Goal: Use online tool/utility: Utilize a website feature to perform a specific function

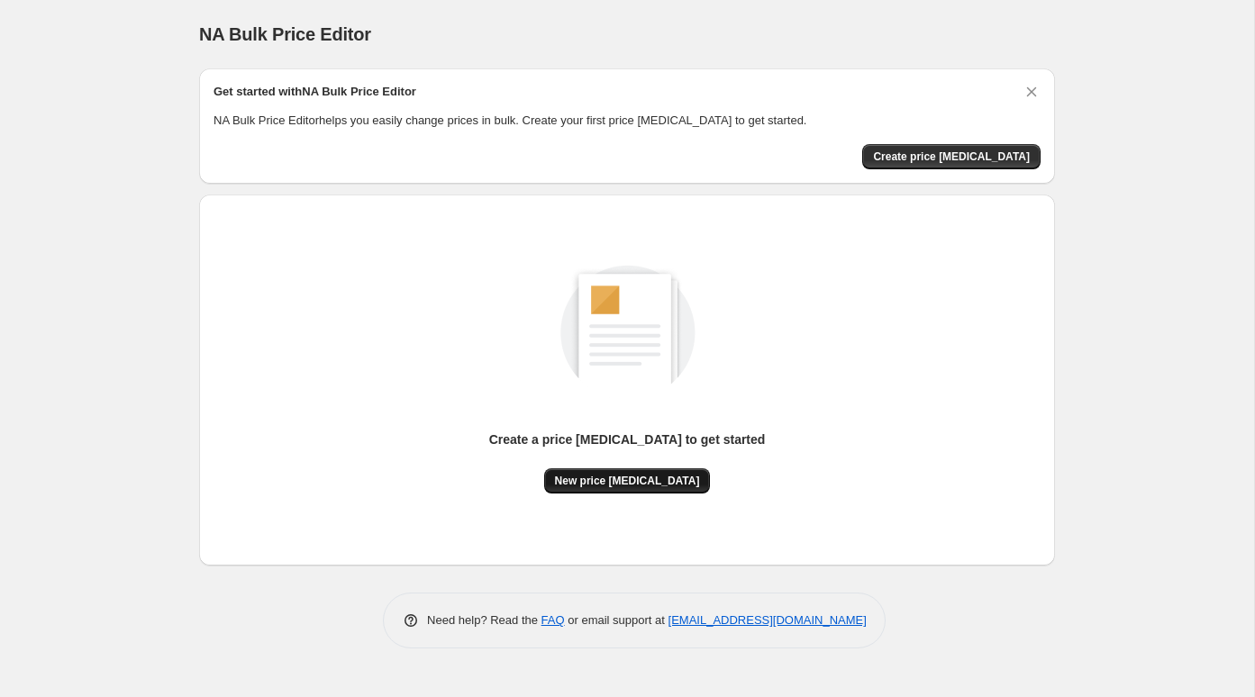
click at [623, 490] on button "New price change job" at bounding box center [627, 480] width 167 height 25
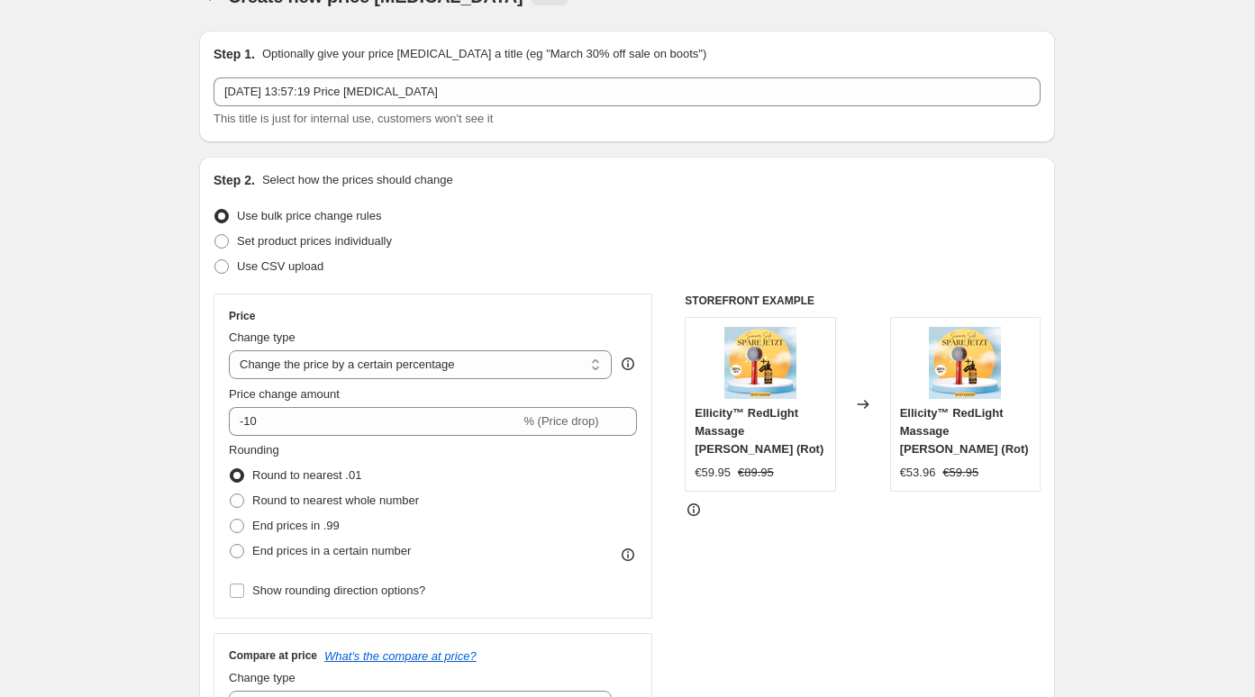
scroll to position [40, 0]
click at [520, 357] on select "Change the price to a certain amount Change the price by a certain amount Chang…" at bounding box center [420, 363] width 383 height 29
click at [229, 349] on select "Change the price to a certain amount Change the price by a certain amount Chang…" at bounding box center [420, 363] width 383 height 29
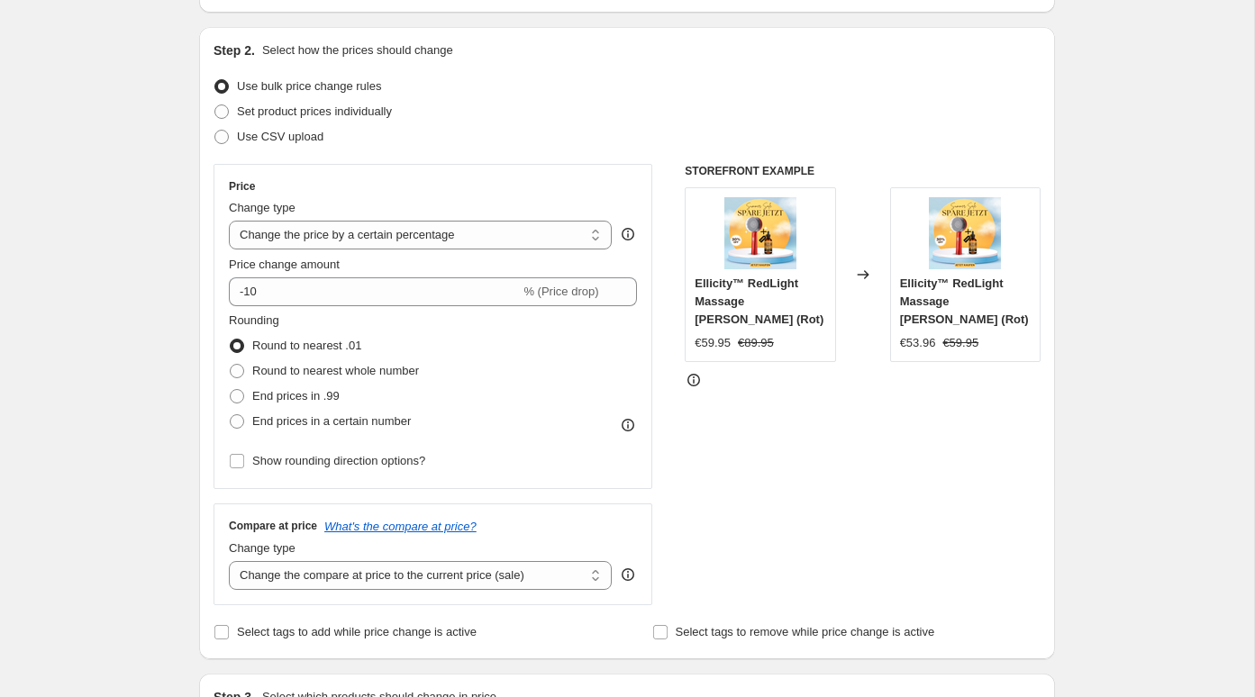
scroll to position [173, 0]
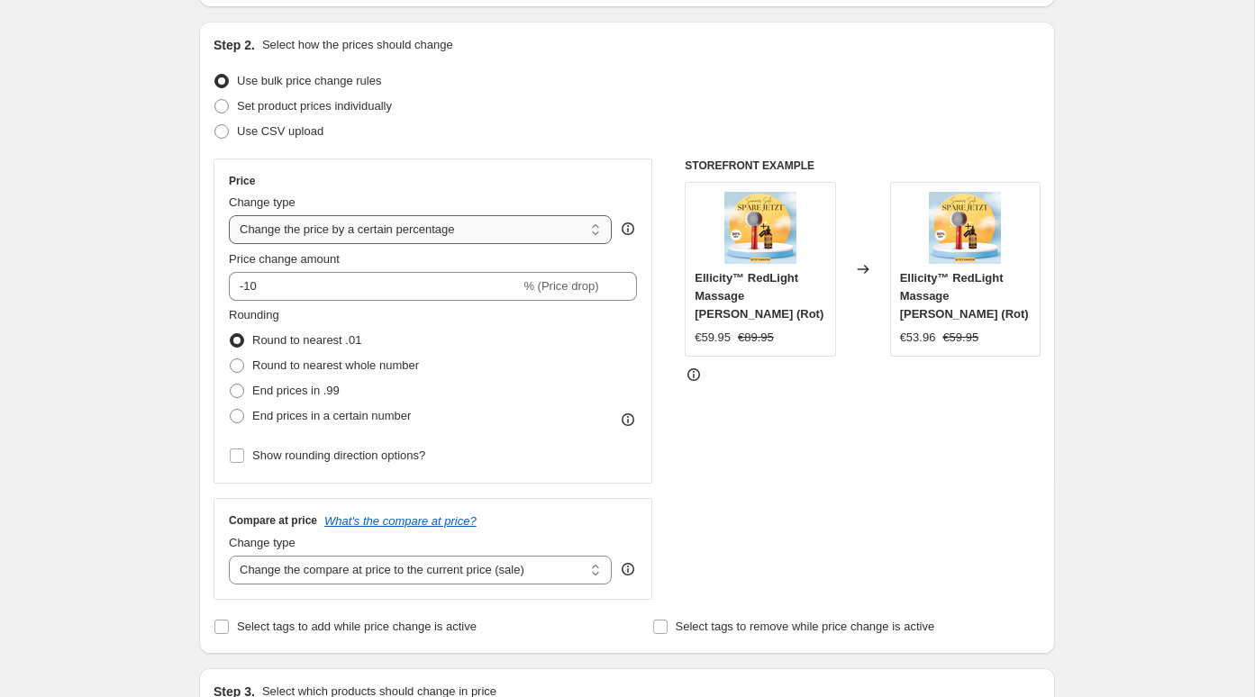
click at [488, 234] on select "Change the price to a certain amount Change the price by a certain amount Chang…" at bounding box center [420, 229] width 383 height 29
click at [229, 215] on select "Change the price to a certain amount Change the price by a certain amount Chang…" at bounding box center [420, 229] width 383 height 29
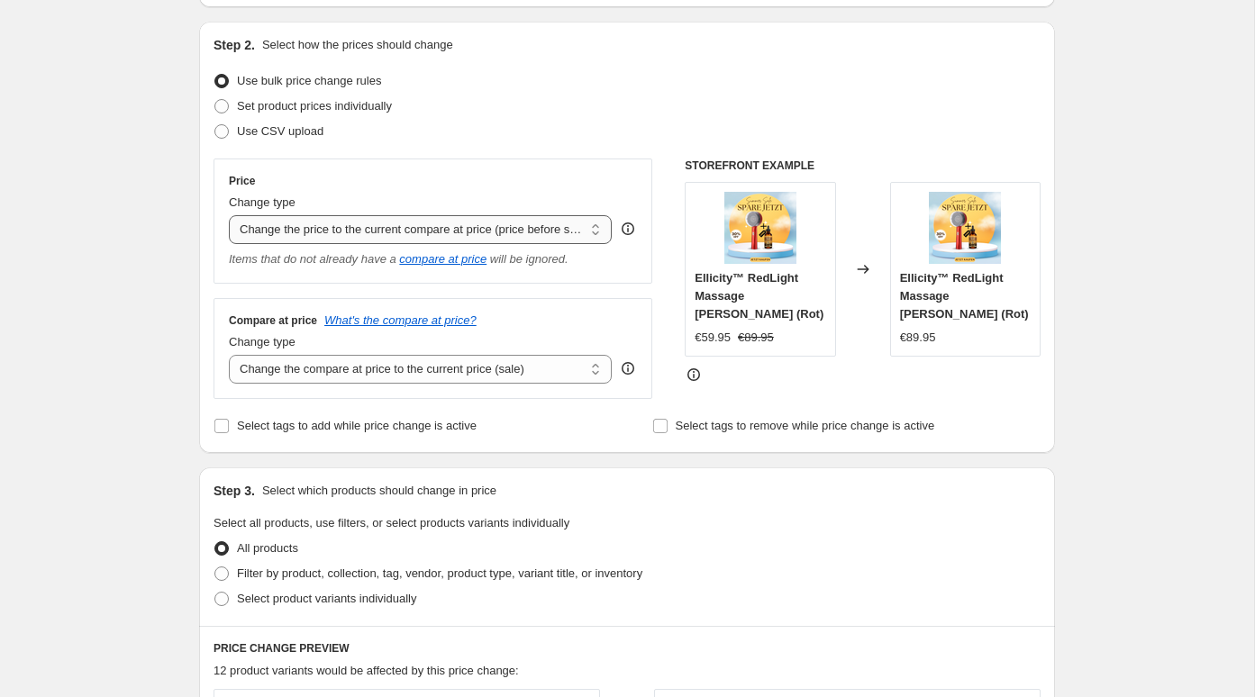
click at [488, 232] on select "Change the price to a certain amount Change the price by a certain amount Chang…" at bounding box center [420, 229] width 383 height 29
select select "percentage"
click at [229, 215] on select "Change the price to a certain amount Change the price by a certain amount Chang…" at bounding box center [420, 229] width 383 height 29
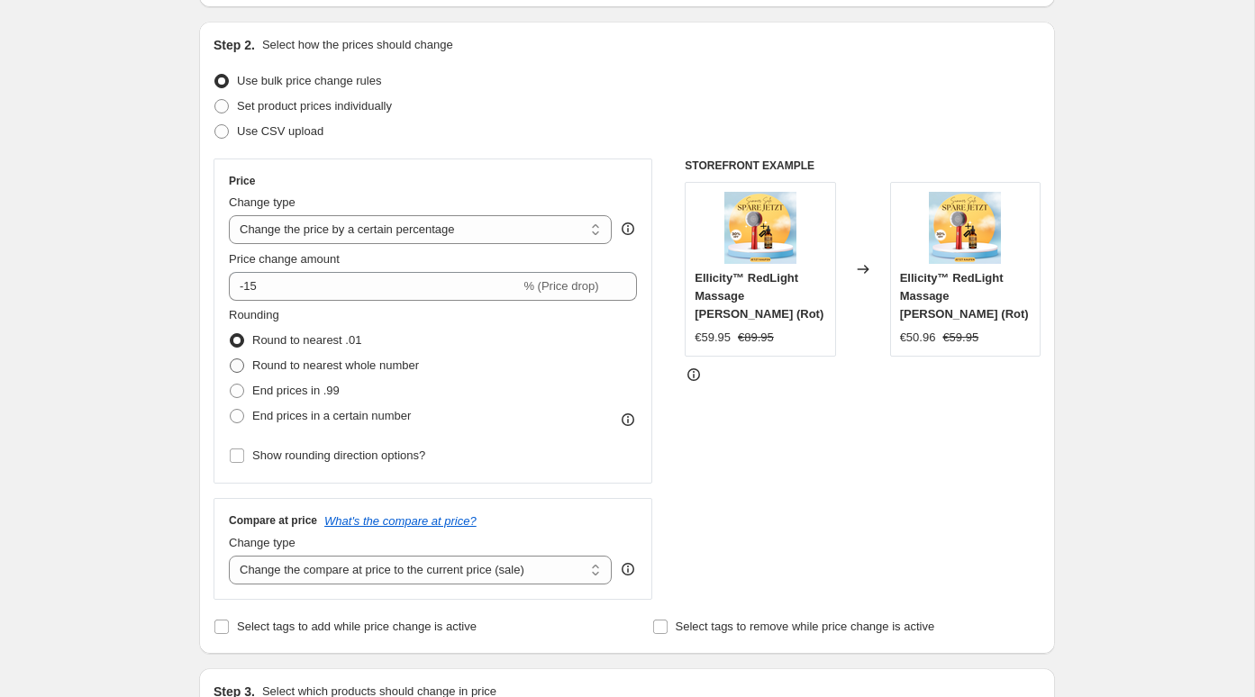
click at [346, 368] on span "Round to nearest whole number" at bounding box center [335, 366] width 167 height 14
click at [231, 359] on input "Round to nearest whole number" at bounding box center [230, 359] width 1 height 1
radio input "true"
click at [337, 335] on span "Round to nearest .01" at bounding box center [306, 340] width 109 height 14
click at [231, 334] on input "Round to nearest .01" at bounding box center [230, 333] width 1 height 1
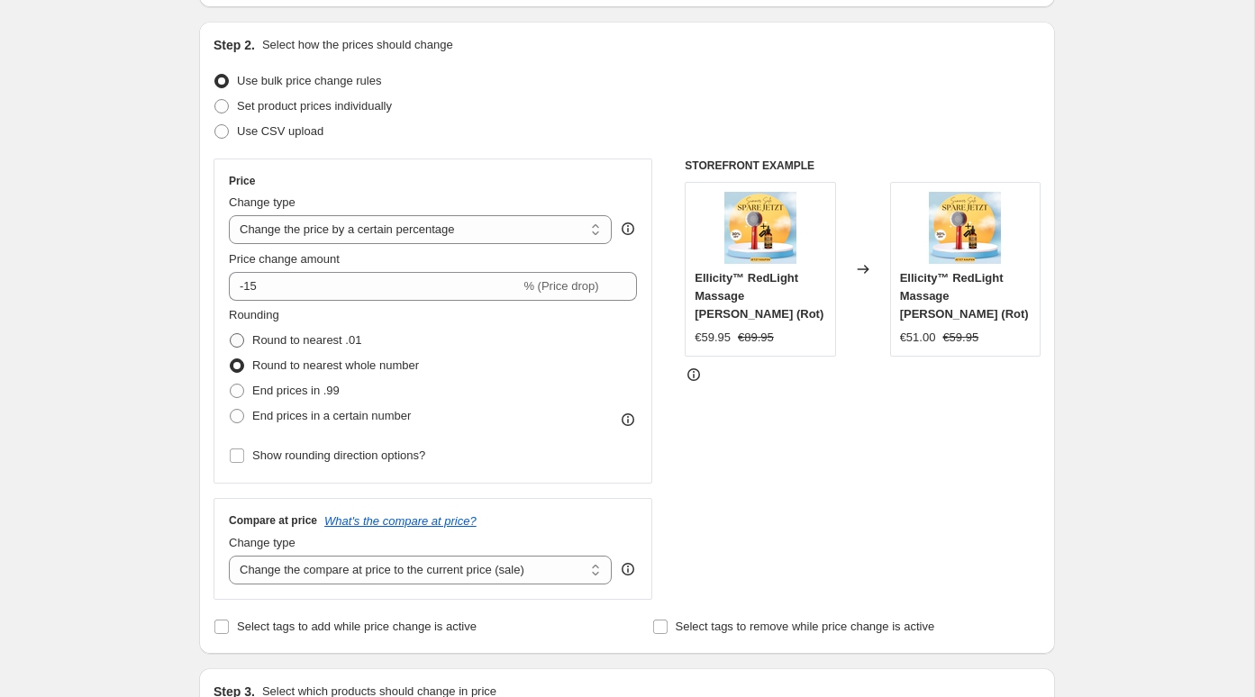
radio input "true"
click at [399, 232] on select "Change the price to a certain amount Change the price by a certain amount Chang…" at bounding box center [420, 229] width 383 height 29
select select "bcap"
click at [229, 215] on select "Change the price to a certain amount Change the price by a certain amount Chang…" at bounding box center [420, 229] width 383 height 29
type input "-12.00"
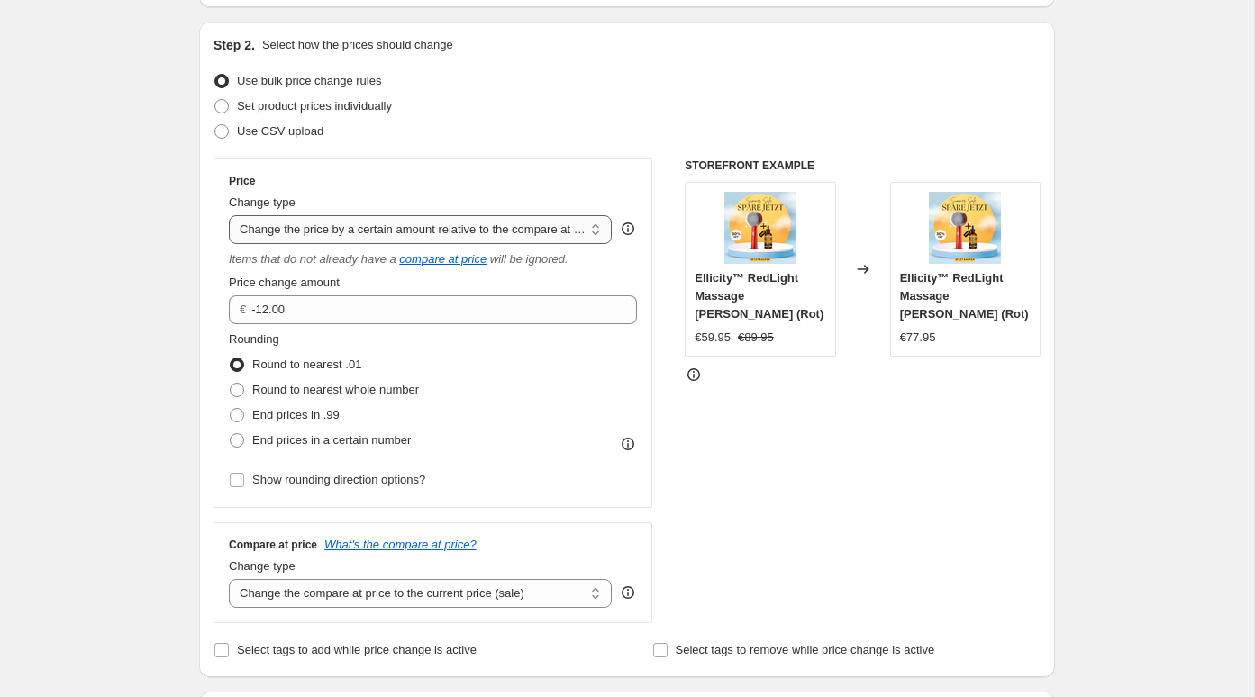
click at [424, 235] on select "Change the price to a certain amount Change the price by a certain amount Chang…" at bounding box center [420, 229] width 383 height 29
select select "pcap"
click at [229, 215] on select "Change the price to a certain amount Change the price by a certain amount Chang…" at bounding box center [420, 229] width 383 height 29
type input "-20"
click at [430, 233] on select "Change the price to a certain amount Change the price by a certain amount Chang…" at bounding box center [420, 229] width 383 height 29
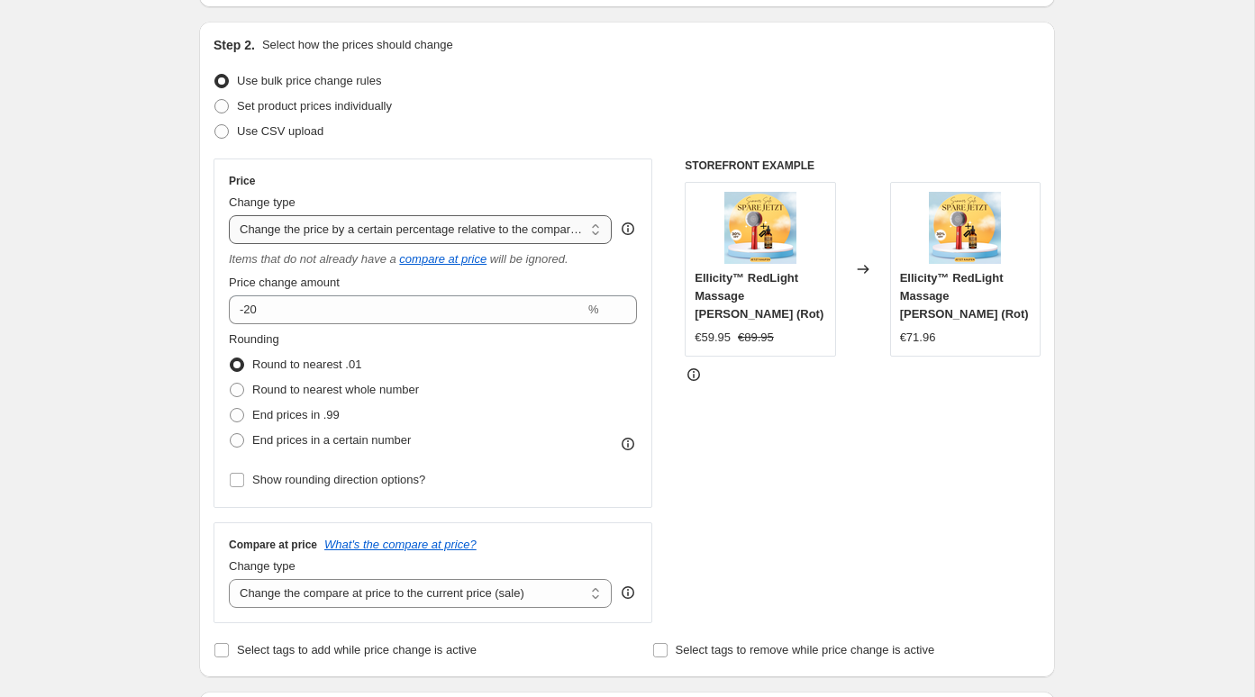
click at [229, 215] on select "Change the price to a certain amount Change the price by a certain amount Chang…" at bounding box center [420, 229] width 383 height 29
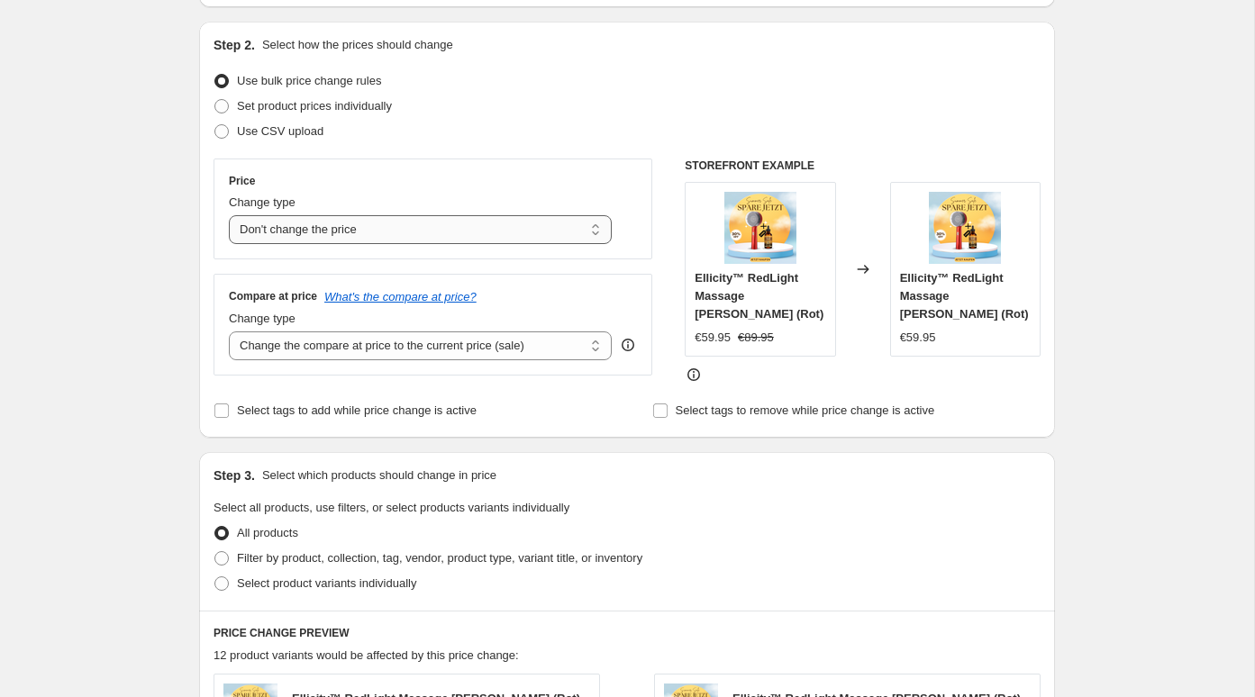
click at [431, 232] on select "Change the price to a certain amount Change the price by a certain amount Chang…" at bounding box center [420, 229] width 383 height 29
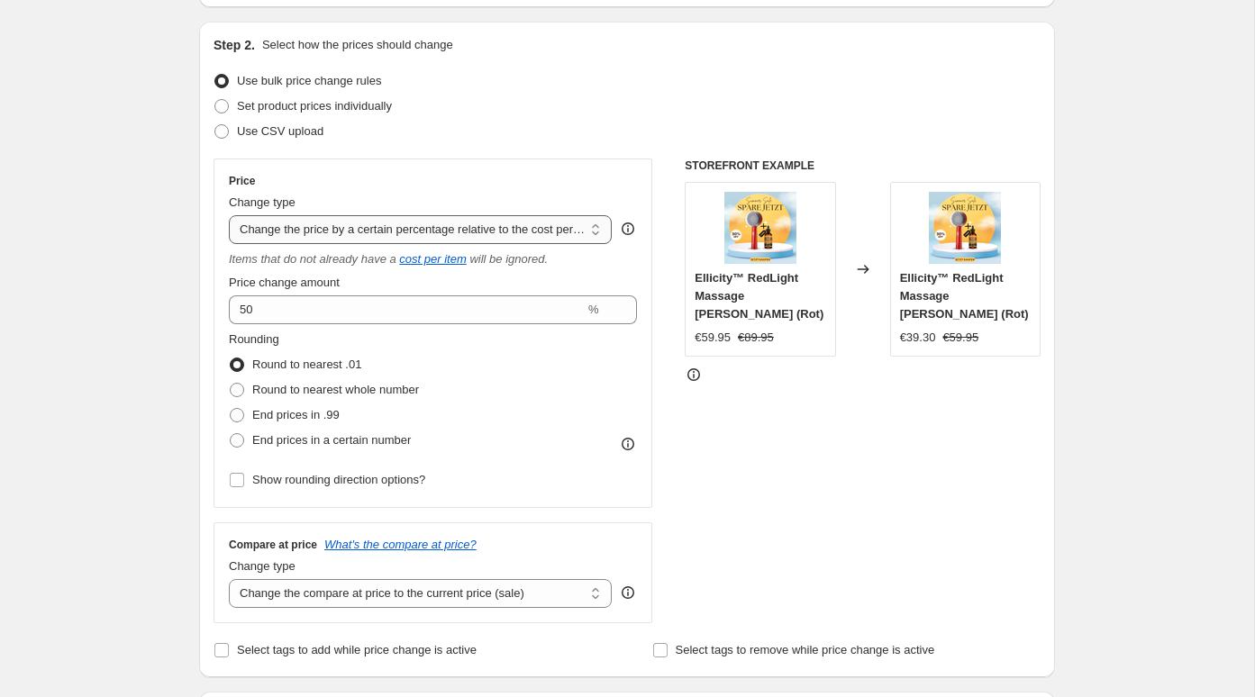
click at [432, 238] on select "Change the price to a certain amount Change the price by a certain amount Chang…" at bounding box center [420, 229] width 383 height 29
select select "percentage"
click at [229, 215] on select "Change the price to a certain amount Change the price by a certain amount Chang…" at bounding box center [420, 229] width 383 height 29
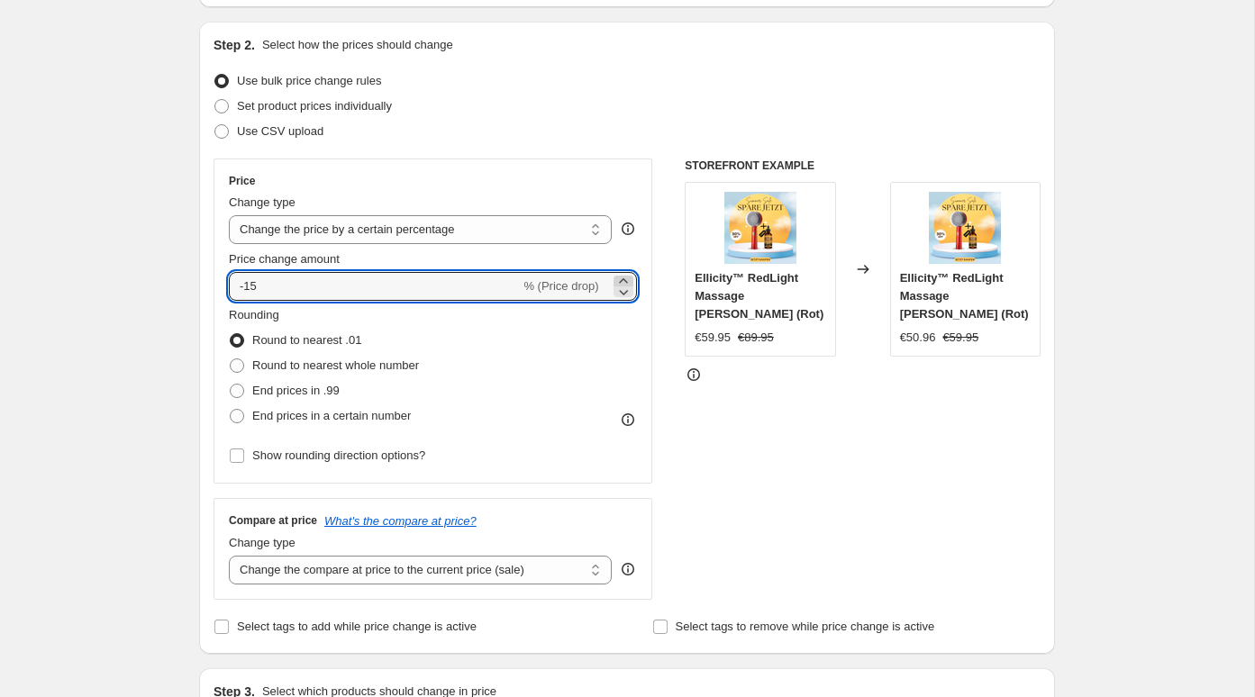
click at [624, 280] on icon at bounding box center [623, 281] width 18 height 18
click at [624, 295] on icon at bounding box center [623, 292] width 18 height 18
type input "-15"
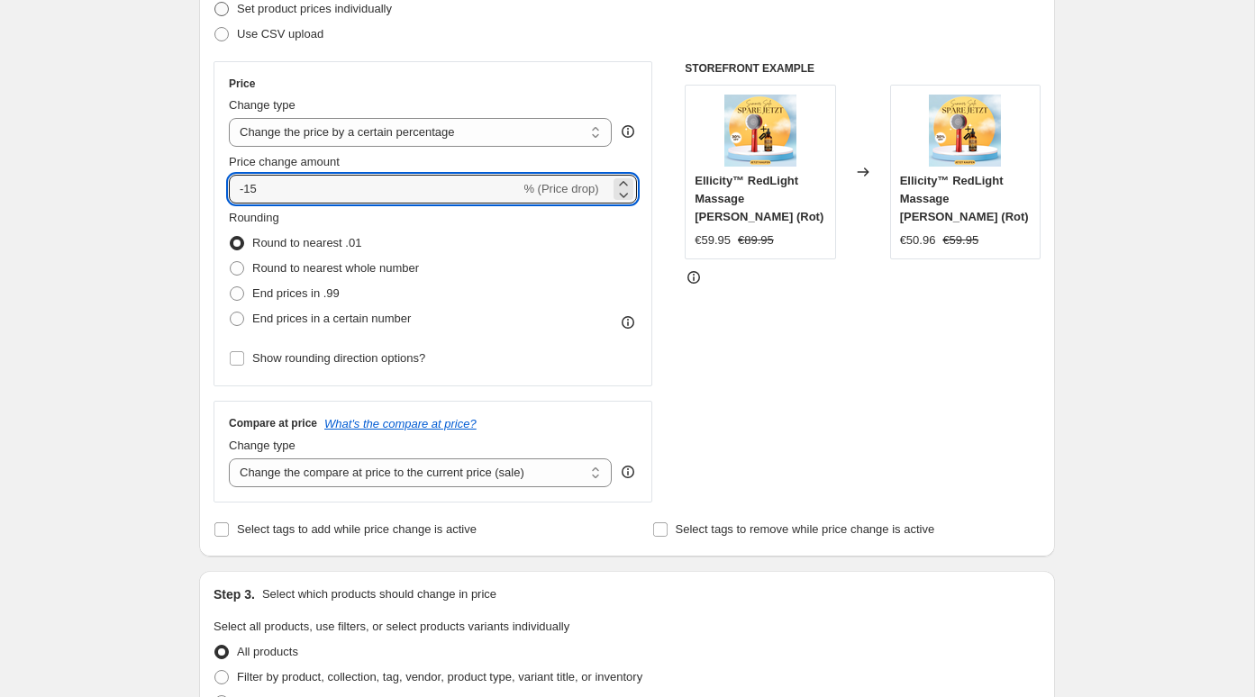
scroll to position [277, 0]
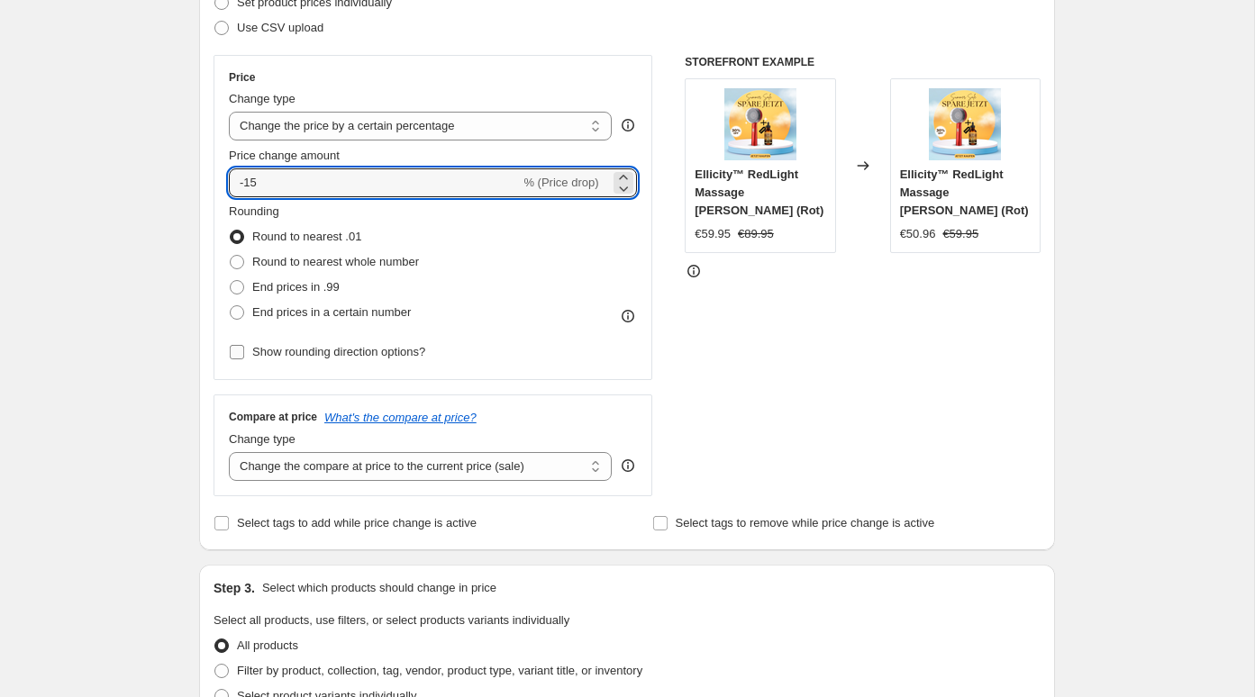
click at [379, 356] on span "Show rounding direction options?" at bounding box center [338, 352] width 173 height 14
click at [244, 356] on input "Show rounding direction options?" at bounding box center [237, 352] width 14 height 14
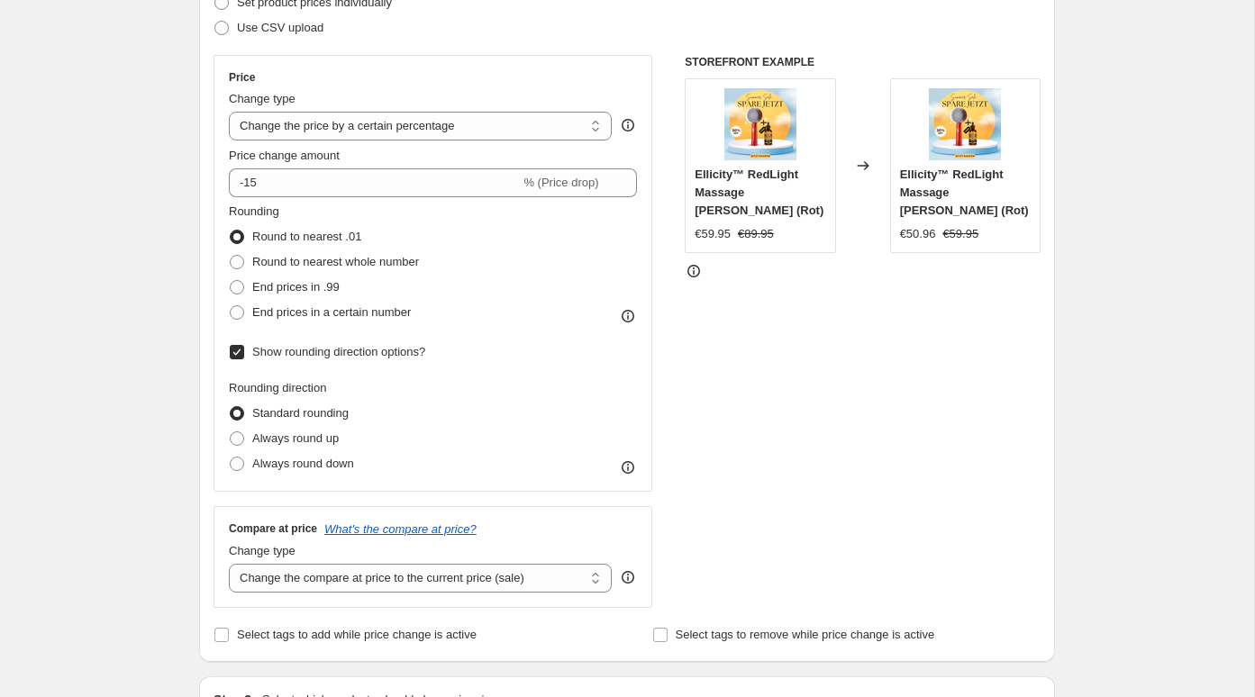
click at [361, 350] on span "Show rounding direction options?" at bounding box center [338, 352] width 173 height 14
click at [244, 350] on input "Show rounding direction options?" at bounding box center [237, 352] width 14 height 14
checkbox input "false"
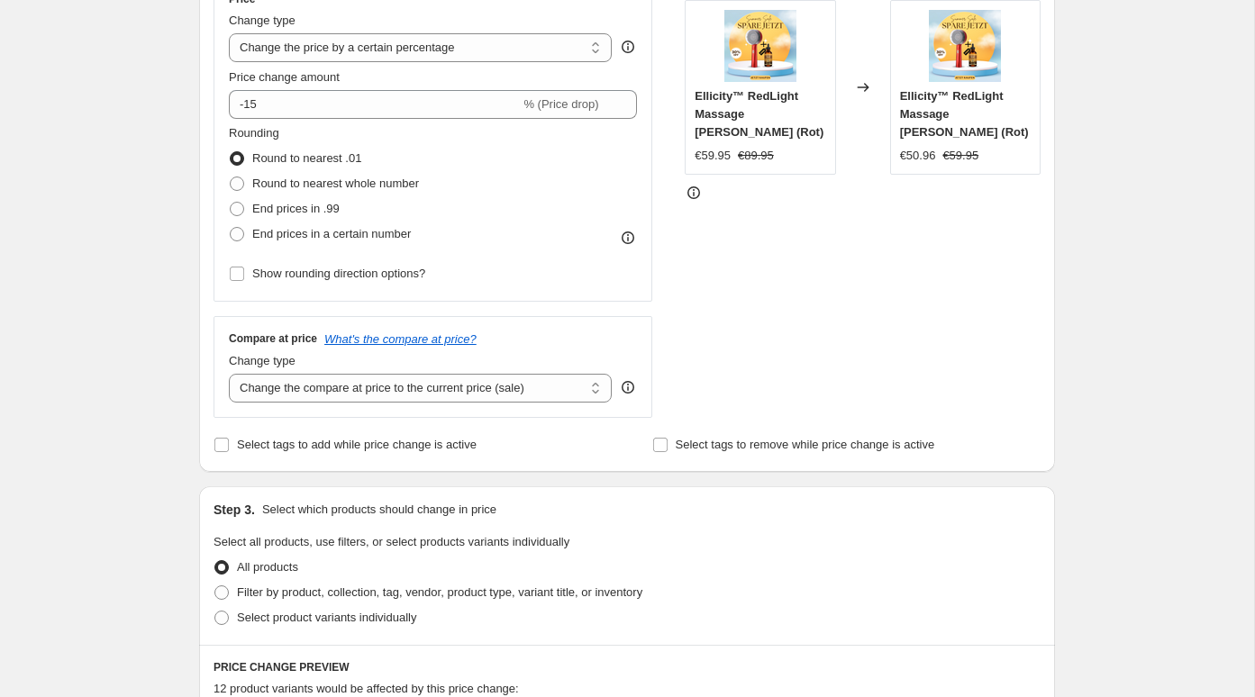
scroll to position [357, 0]
click at [459, 384] on select "Change the compare at price to the current price (sale) Change the compare at p…" at bounding box center [420, 386] width 383 height 29
click at [229, 372] on select "Change the compare at price to the current price (sale) Change the compare at p…" at bounding box center [420, 386] width 383 height 29
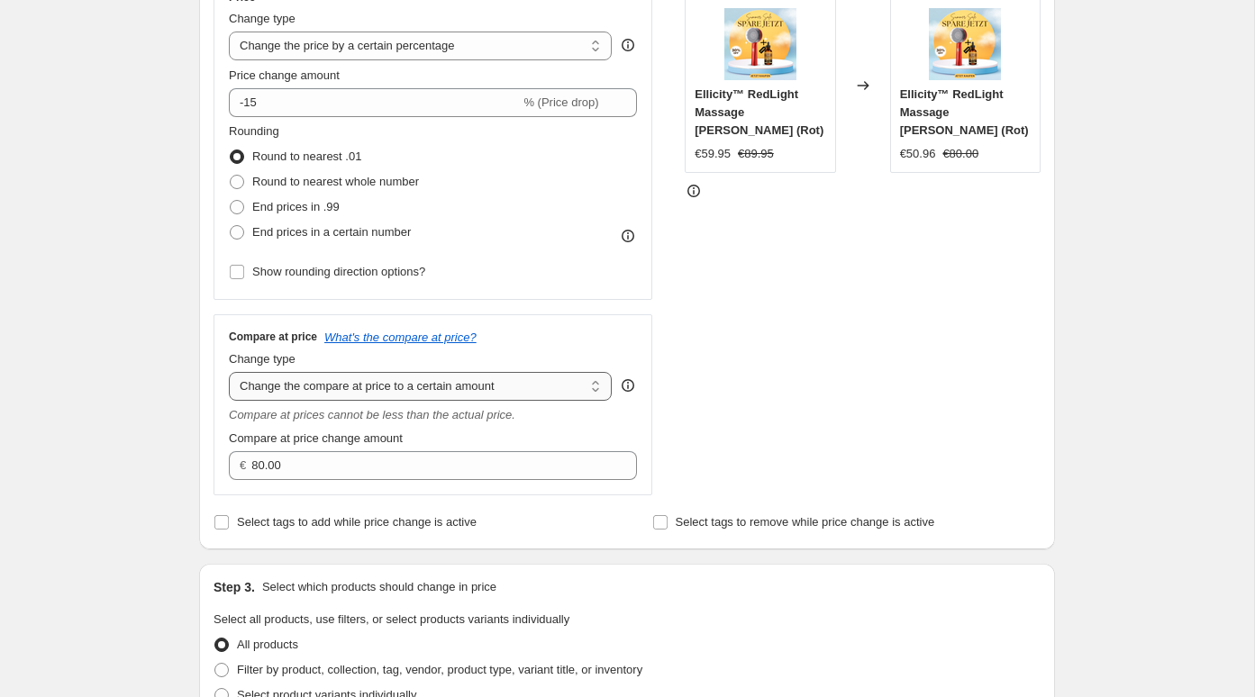
click at [468, 378] on select "Change the compare at price to the current price (sale) Change the compare at p…" at bounding box center [420, 386] width 383 height 29
select select "by"
click at [229, 372] on select "Change the compare at price to the current price (sale) Change the compare at p…" at bounding box center [420, 386] width 383 height 29
type input "-10.00"
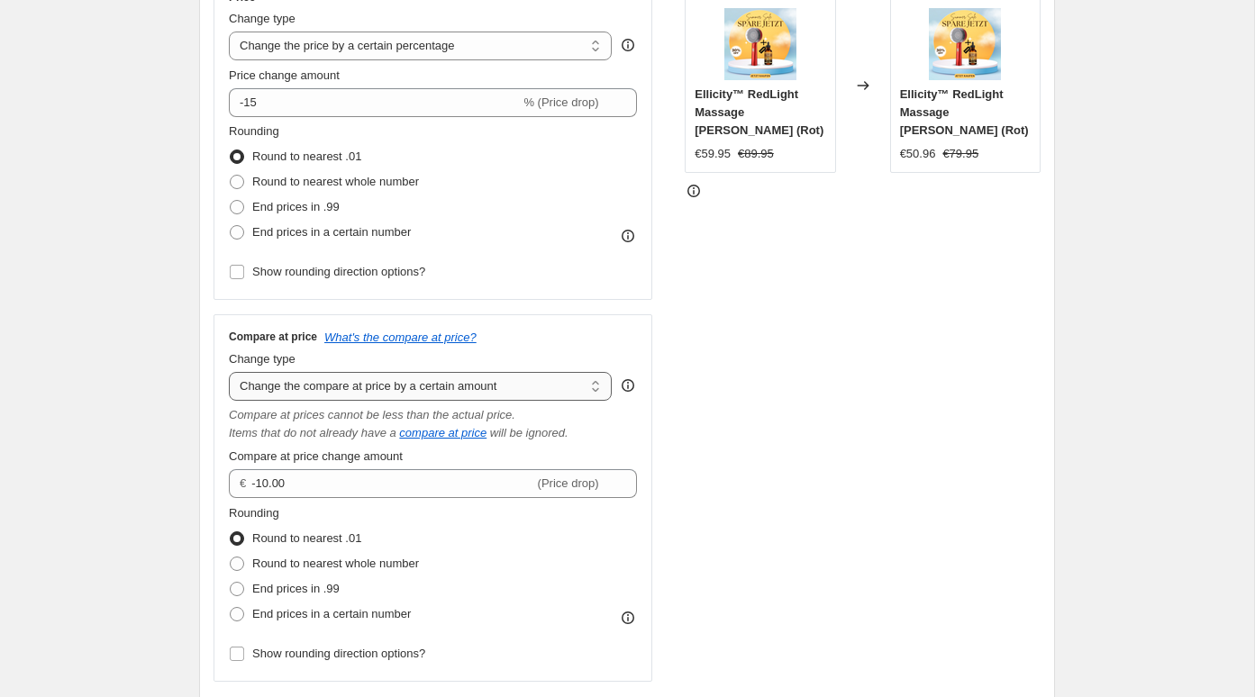
click at [478, 387] on select "Change the compare at price to the current price (sale) Change the compare at p…" at bounding box center [420, 386] width 383 height 29
select select "ep"
click at [229, 372] on select "Change the compare at price to the current price (sale) Change the compare at p…" at bounding box center [420, 386] width 383 height 29
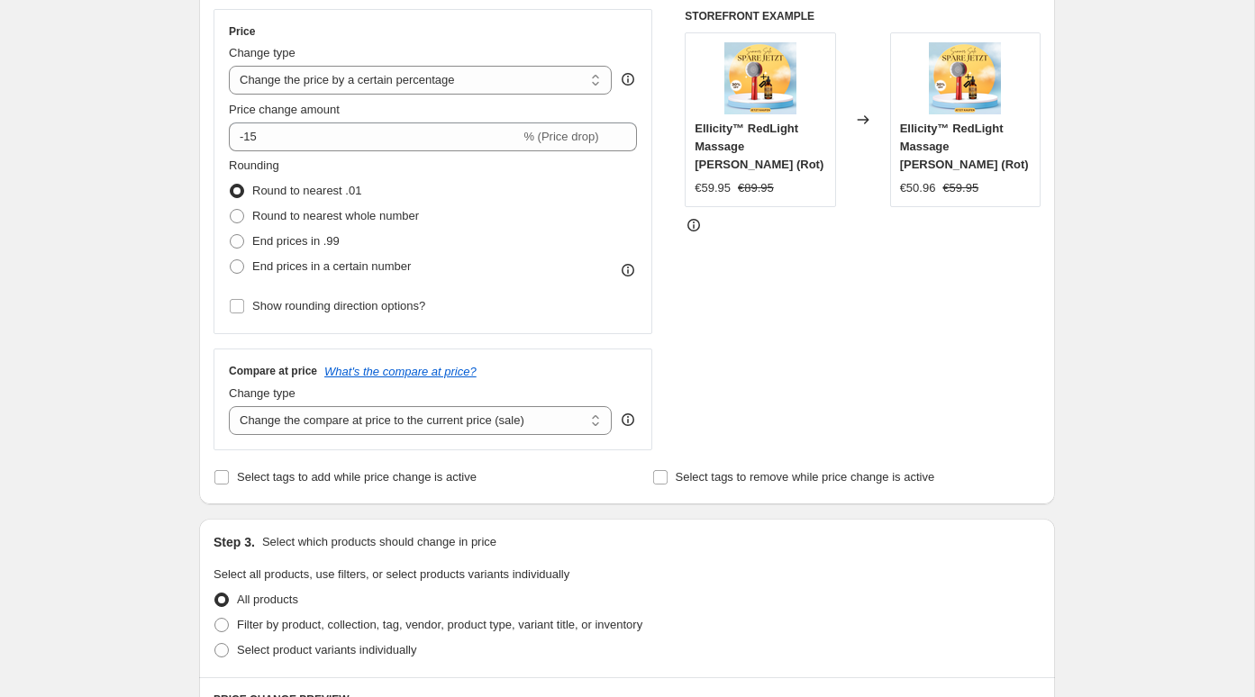
scroll to position [0, 0]
